Goal: Task Accomplishment & Management: Complete application form

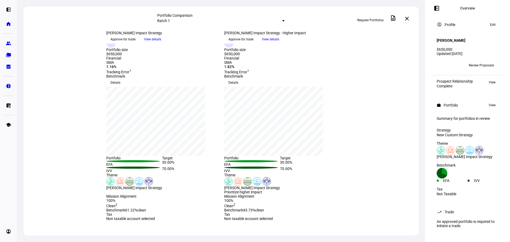
scroll to position [80, 0]
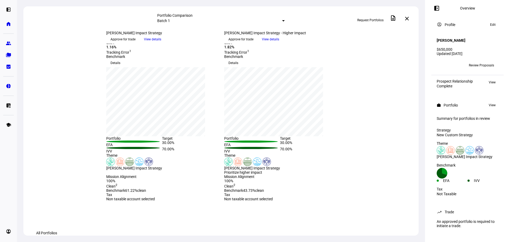
click at [253, 44] on span "Approve for trade" at bounding box center [240, 39] width 25 height 8
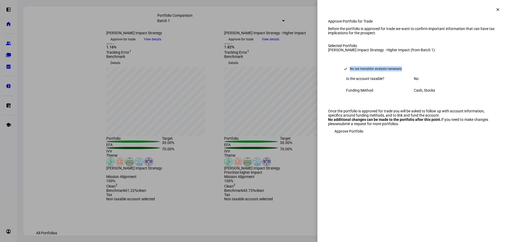
drag, startPoint x: 350, startPoint y: 86, endPoint x: 415, endPoint y: 88, distance: 65.6
click at [415, 73] on div "check No tax transition analysis necessary" at bounding box center [414, 69] width 146 height 8
click at [408, 74] on eth-form-card "check No tax transition analysis necessary Is the account taxable? No Funding M…" at bounding box center [413, 80] width 171 height 57
click at [356, 136] on span "Approve Portfolio" at bounding box center [348, 131] width 29 height 11
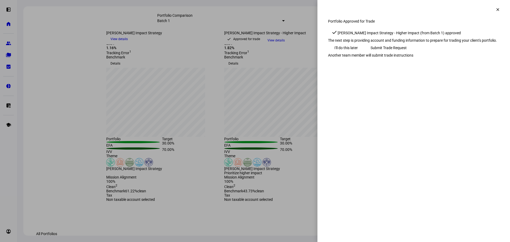
click at [406, 53] on span "Submit Trade Request" at bounding box center [388, 47] width 36 height 11
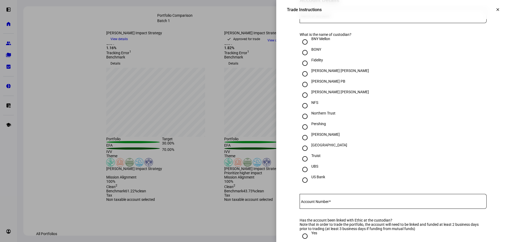
scroll to position [133, 0]
click at [301, 143] on input "[PERSON_NAME]" at bounding box center [304, 137] width 11 height 11
radio input "true"
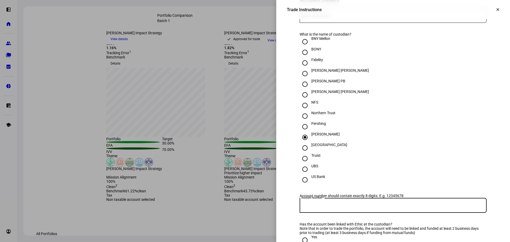
click at [321, 206] on input "Account Number" at bounding box center [392, 204] width 187 height 4
paste input "7081-1132"
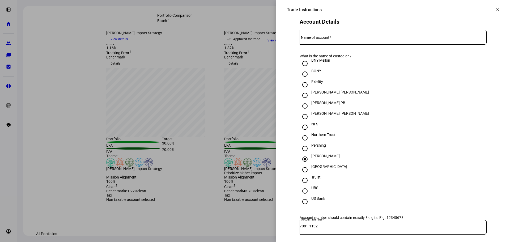
scroll to position [80, 0]
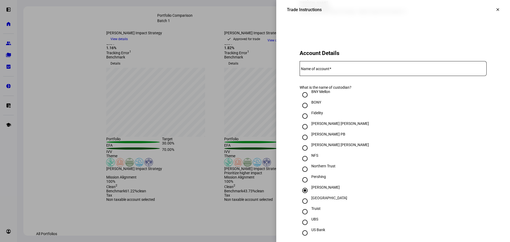
type input "7081-1132"
click at [329, 71] on span at bounding box center [330, 69] width 2 height 4
click at [328, 70] on input "Name of account" at bounding box center [392, 67] width 187 height 4
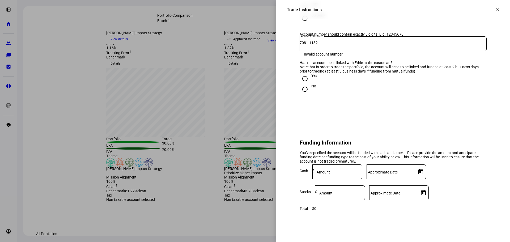
scroll to position [292, 0]
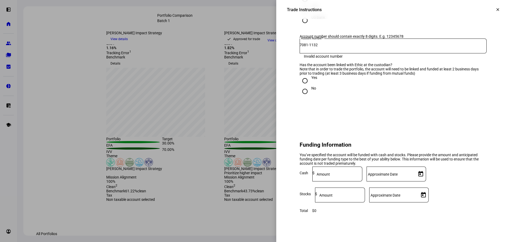
type input "[PERSON_NAME] [PERSON_NAME]"
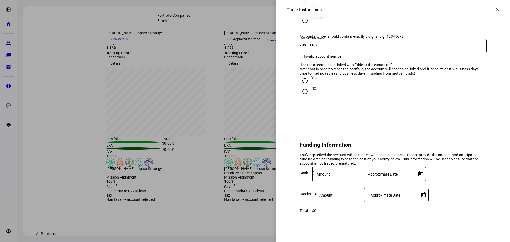
click at [310, 47] on input "7081-1132" at bounding box center [392, 45] width 187 height 4
type input "70811132"
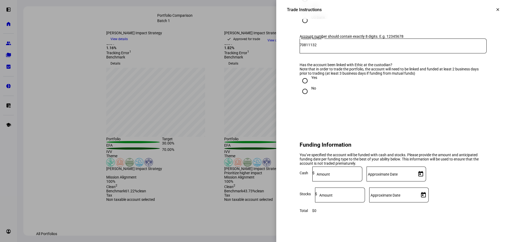
click at [302, 86] on input "Yes" at bounding box center [304, 80] width 11 height 11
radio input "true"
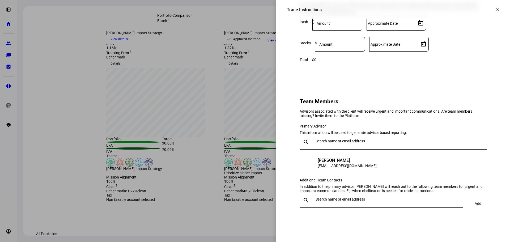
scroll to position [504, 0]
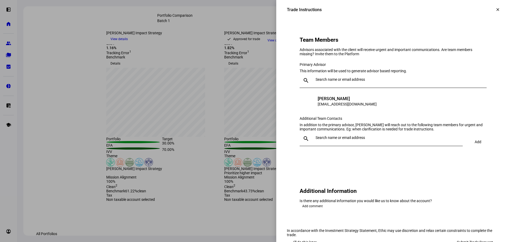
click at [327, 140] on input "text" at bounding box center [387, 137] width 145 height 4
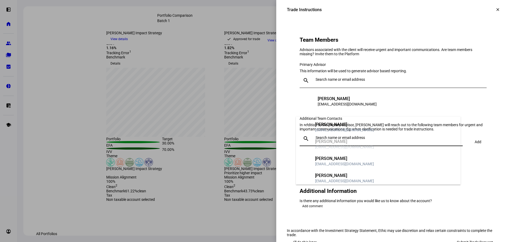
click at [347, 187] on mat-option "CD [PERSON_NAME] [EMAIL_ADDRESS][DOMAIN_NAME]" at bounding box center [378, 195] width 165 height 17
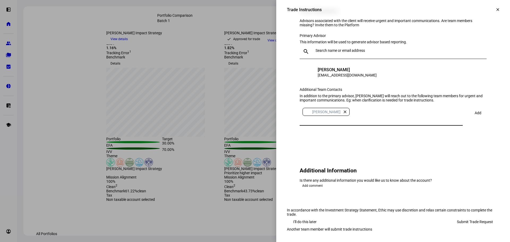
scroll to position [611, 0]
click at [469, 106] on span at bounding box center [478, 112] width 18 height 13
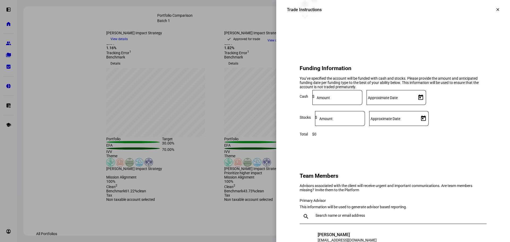
scroll to position [358, 0]
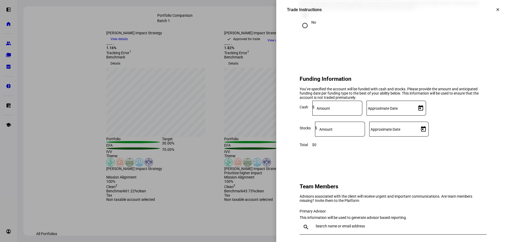
click at [491, 9] on span at bounding box center [497, 9] width 13 height 13
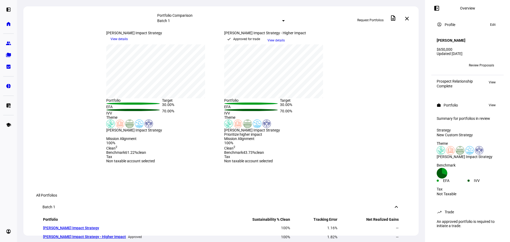
scroll to position [106, 0]
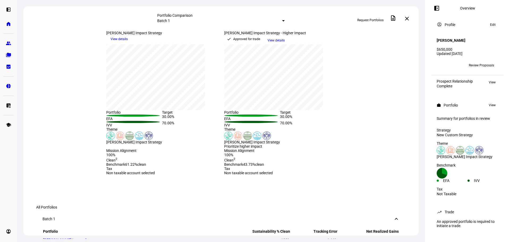
click at [260, 42] on div "Approved for trade" at bounding box center [246, 38] width 27 height 5
click at [285, 44] on span "View details" at bounding box center [275, 40] width 17 height 8
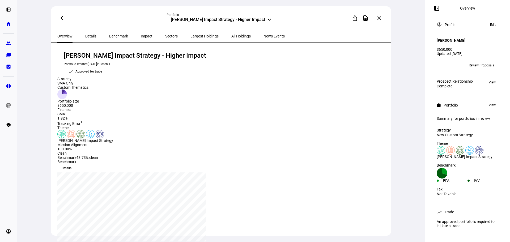
click at [79, 34] on div "Details" at bounding box center [91, 36] width 24 height 13
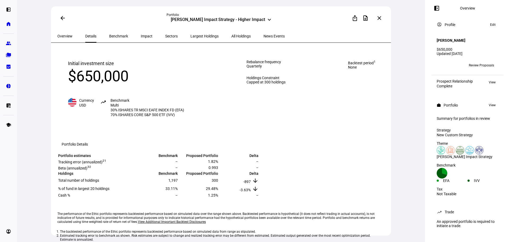
click at [141, 36] on span "Impact" at bounding box center [147, 36] width 12 height 4
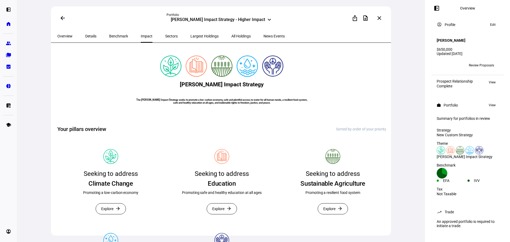
click at [380, 20] on mat-icon "close" at bounding box center [379, 18] width 6 height 6
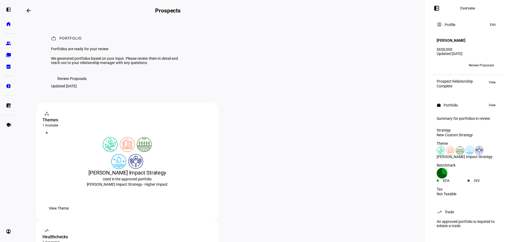
click at [79, 84] on span "Review Proposals" at bounding box center [71, 78] width 29 height 11
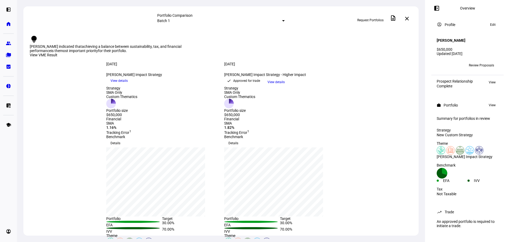
click at [262, 85] on div "check Approved for trade" at bounding box center [243, 81] width 39 height 8
click at [260, 83] on div "Approved for trade" at bounding box center [246, 80] width 27 height 5
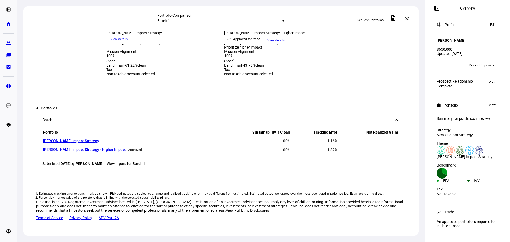
scroll to position [398, 0]
